Goal: Communication & Community: Answer question/provide support

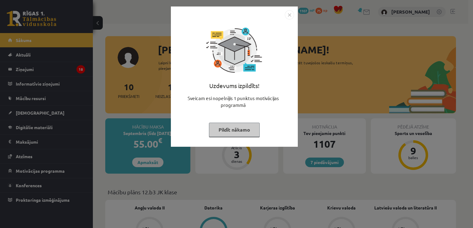
click at [276, 10] on div at bounding box center [233, 14] width 119 height 9
click at [292, 13] on img "Close" at bounding box center [289, 14] width 9 height 9
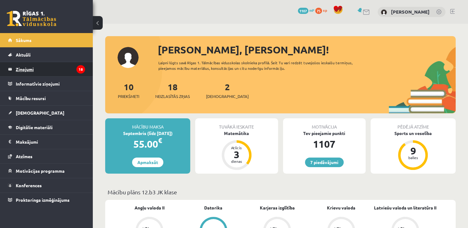
click at [47, 71] on legend "Ziņojumi 18" at bounding box center [50, 69] width 69 height 14
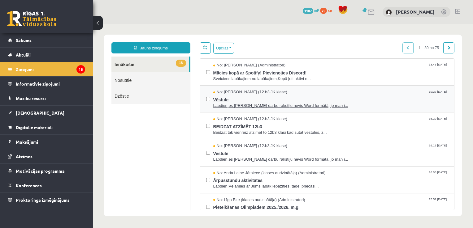
click at [357, 96] on span "Vēstule" at bounding box center [330, 99] width 235 height 8
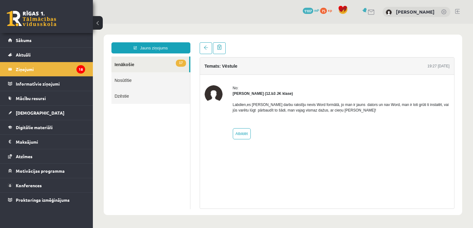
click at [128, 65] on link "17 Ienākošie" at bounding box center [150, 65] width 78 height 16
click at [129, 78] on link "Nosūtītie" at bounding box center [150, 80] width 79 height 16
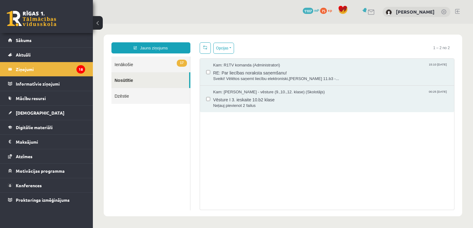
click at [134, 66] on link "17 Ienākošie" at bounding box center [150, 65] width 79 height 16
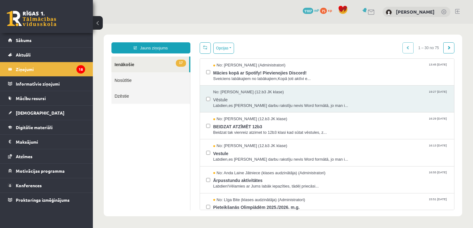
click at [126, 60] on link "17 Ienākošie" at bounding box center [150, 65] width 78 height 16
click at [299, 134] on span "Beidzat tak vienreiz atzimet to 12b3 klasi kad sūtat vēstules, z..." at bounding box center [330, 133] width 235 height 6
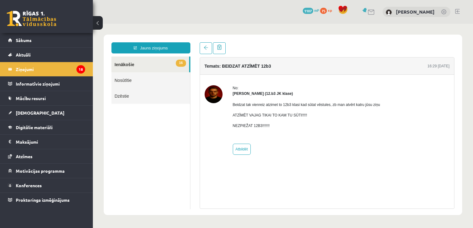
click at [132, 85] on link "Nosūtītie" at bounding box center [150, 80] width 79 height 16
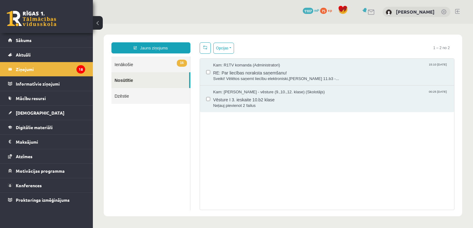
click at [141, 64] on link "16 Ienākošie" at bounding box center [150, 65] width 79 height 16
click at [145, 66] on link "16 Ienākošie" at bounding box center [150, 65] width 79 height 16
click at [139, 68] on link "16 Ienākošie" at bounding box center [150, 65] width 79 height 16
click at [127, 61] on link "16 Ienākošie" at bounding box center [150, 65] width 79 height 16
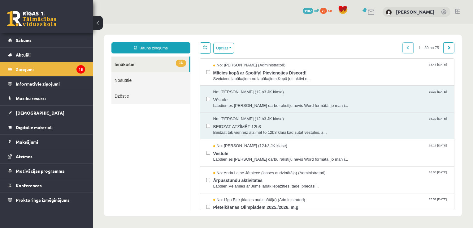
click at [149, 93] on link "Dzēstie" at bounding box center [150, 96] width 79 height 16
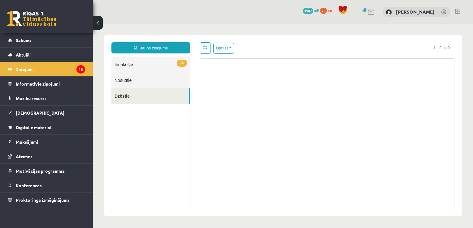
click at [149, 65] on link "16 Ienākošie" at bounding box center [150, 65] width 79 height 16
click at [123, 65] on link "16 Ienākošie" at bounding box center [150, 65] width 79 height 16
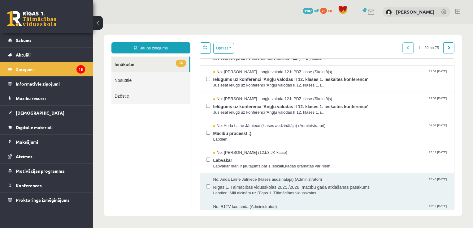
scroll to position [188, 0]
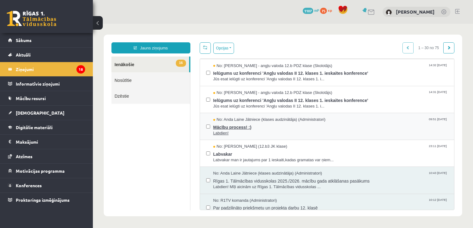
click at [337, 125] on span "Mācību process! :)" at bounding box center [330, 127] width 235 height 8
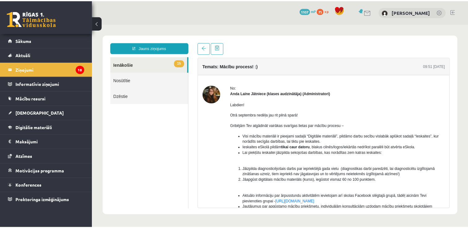
scroll to position [0, 0]
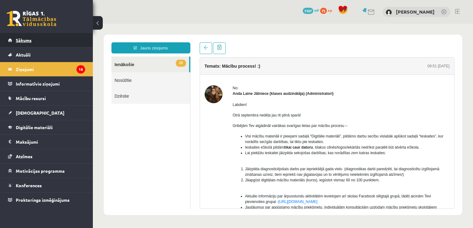
click at [28, 41] on span "Sākums" at bounding box center [24, 40] width 16 height 6
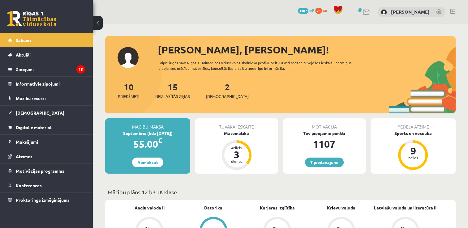
click at [452, 13] on link at bounding box center [452, 11] width 5 height 5
